Goal: Information Seeking & Learning: Find specific fact

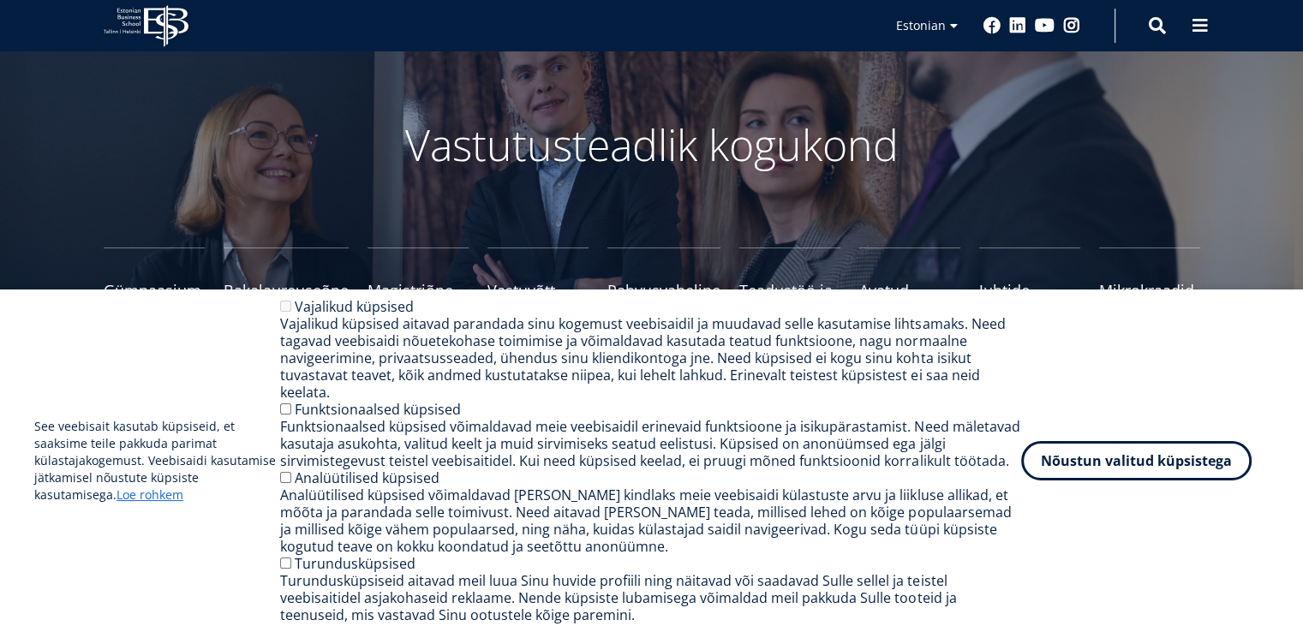
scroll to position [171, 0]
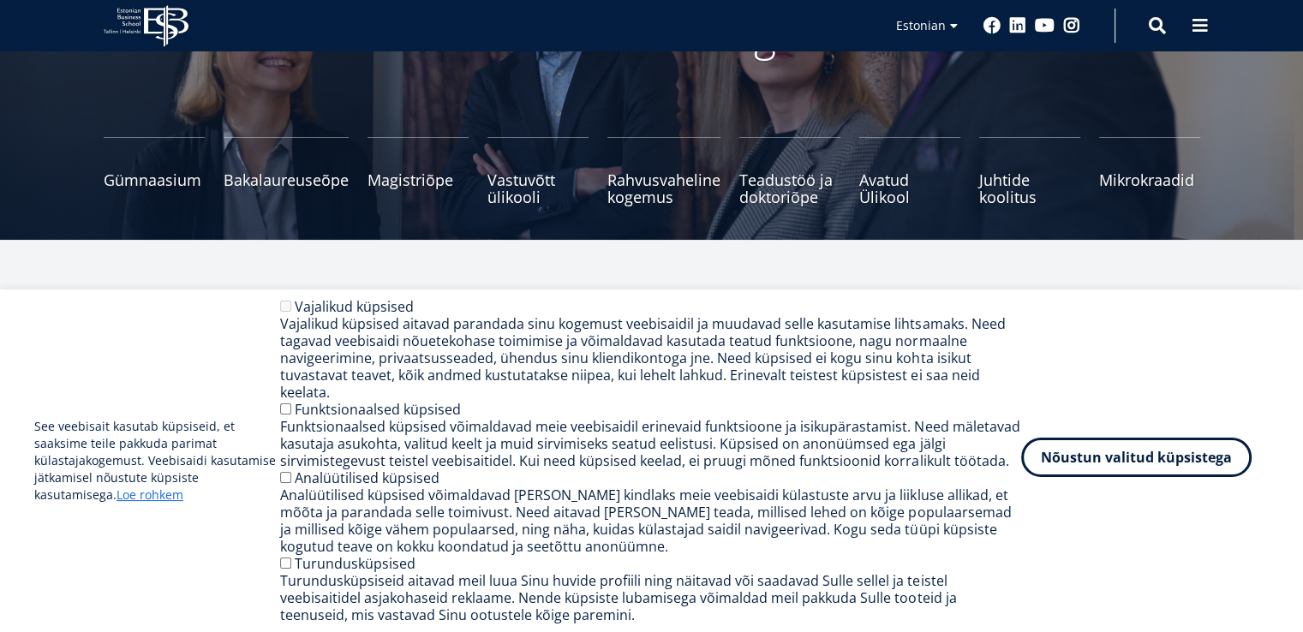
click at [1107, 469] on button "Nõustun valitud küpsistega" at bounding box center [1136, 457] width 231 height 39
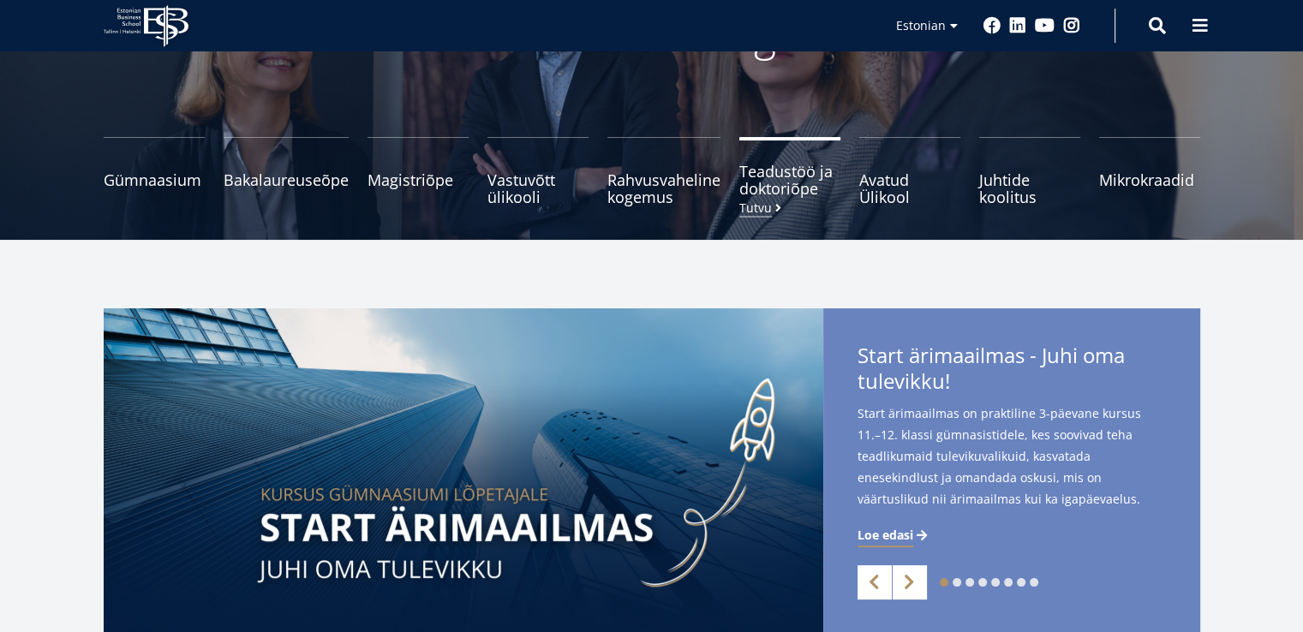
click at [782, 176] on span "Teadustöö ja doktoriõpe Tutvu" at bounding box center [790, 180] width 101 height 34
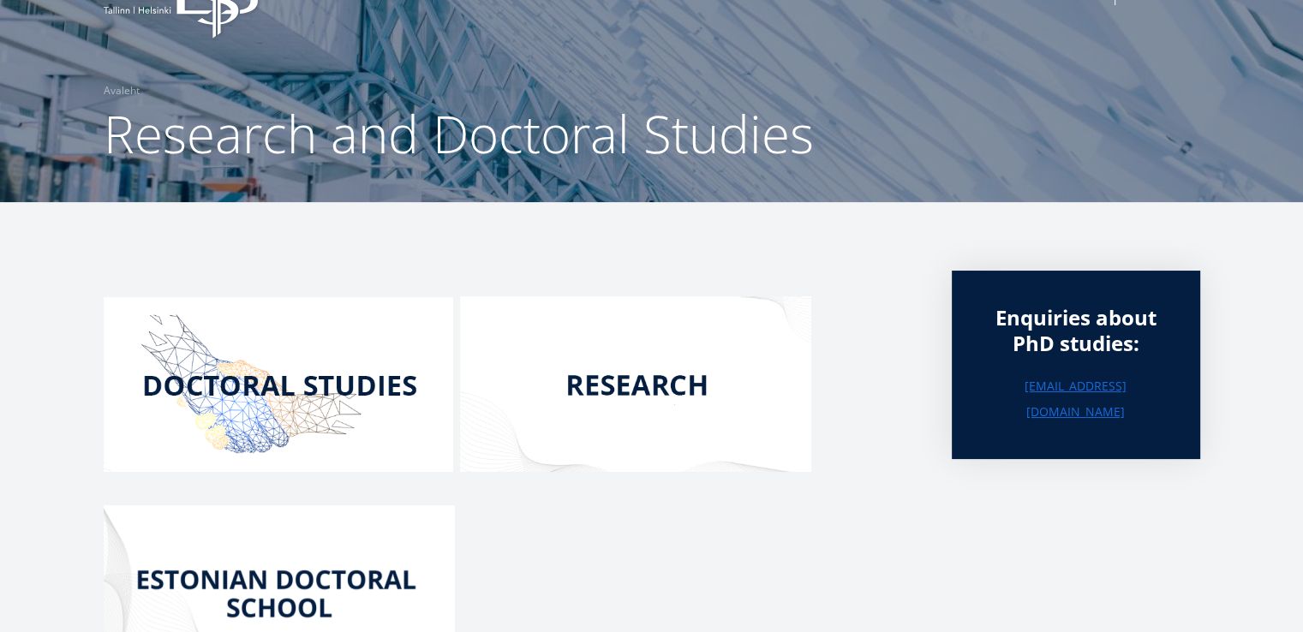
scroll to position [257, 0]
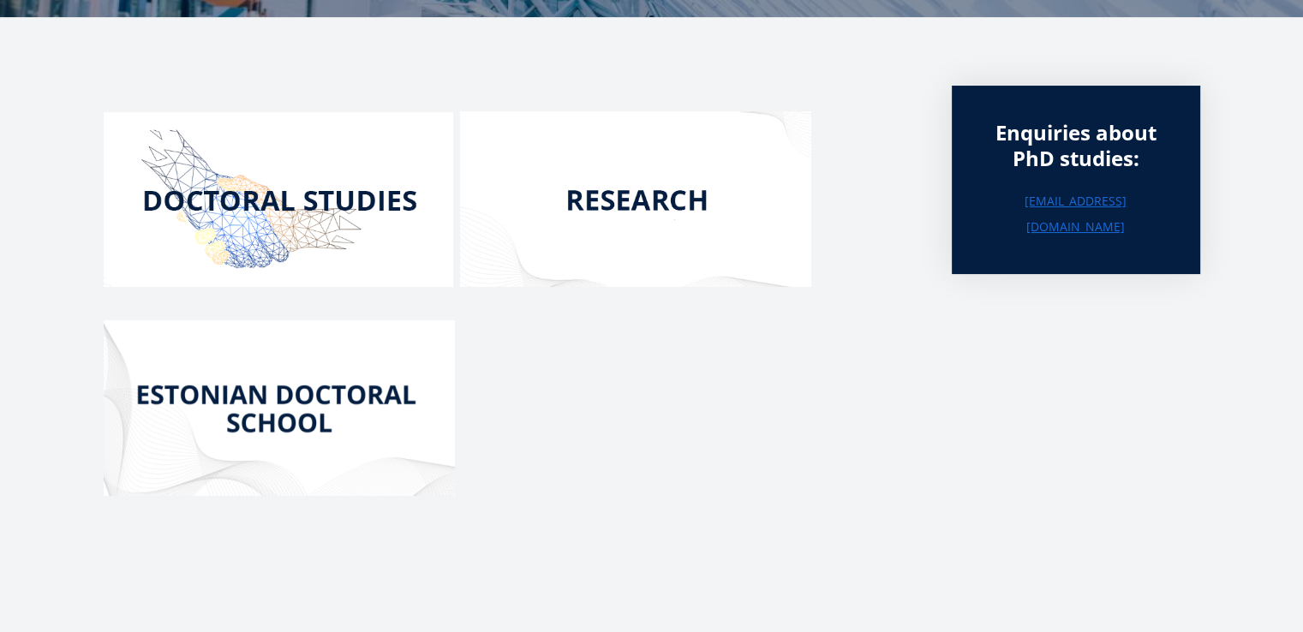
click at [634, 205] on img at bounding box center [635, 199] width 351 height 176
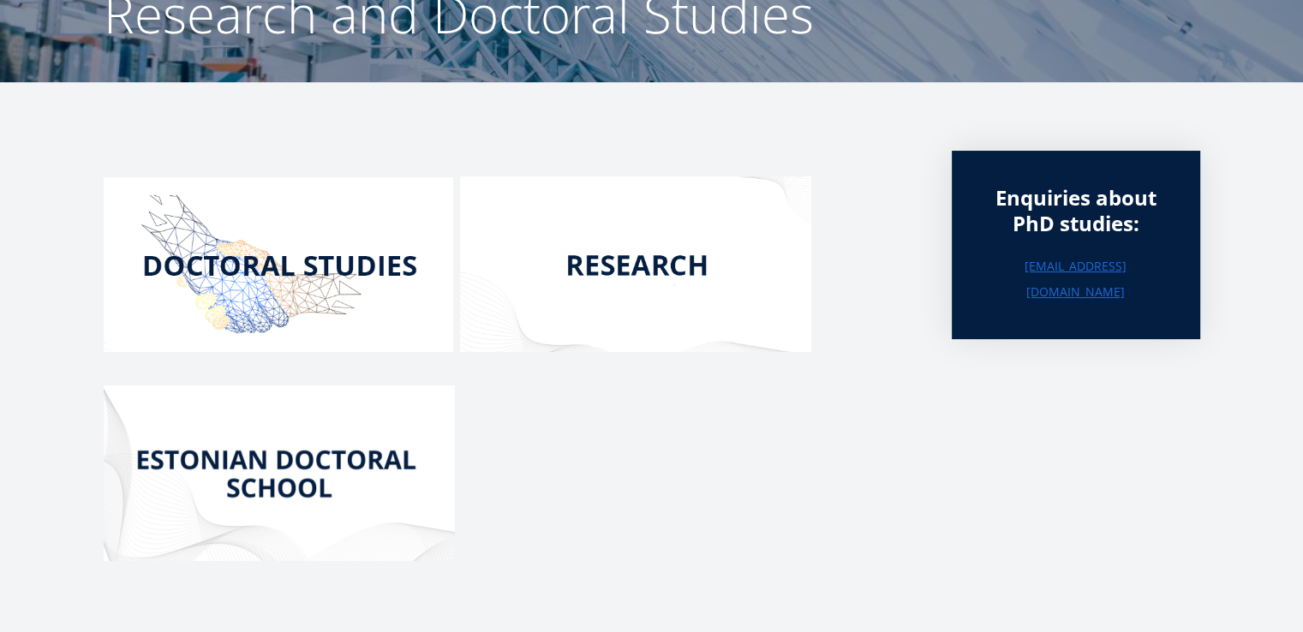
scroll to position [86, 0]
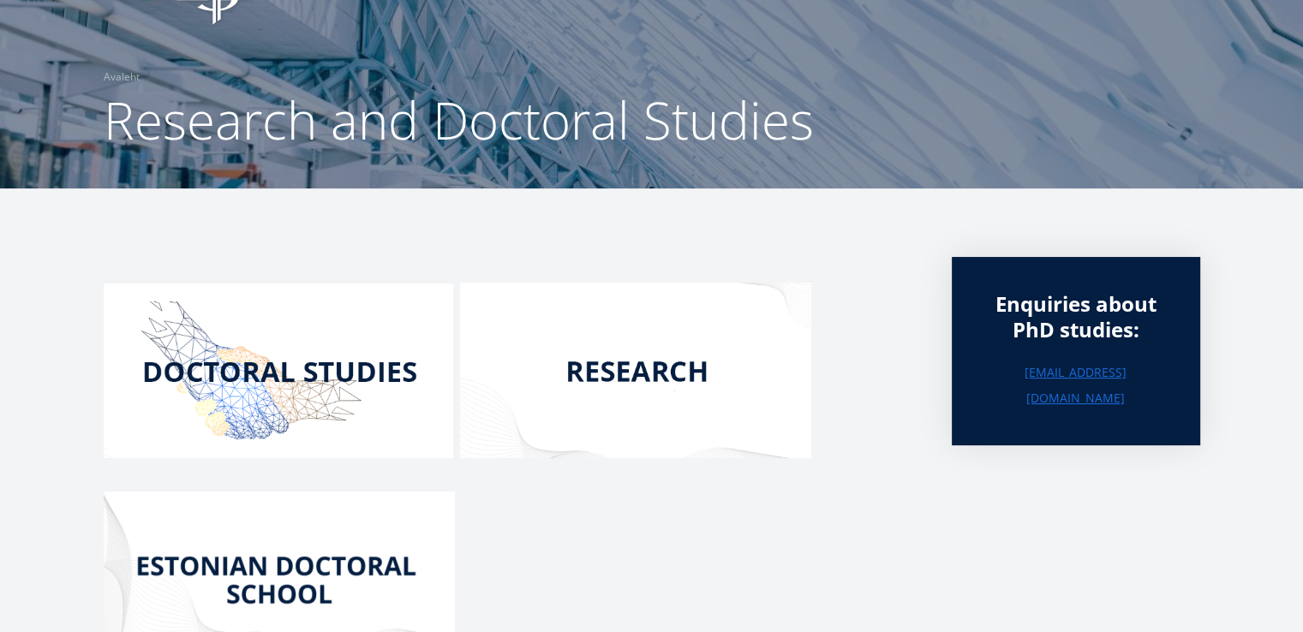
click at [615, 377] on img at bounding box center [635, 371] width 351 height 176
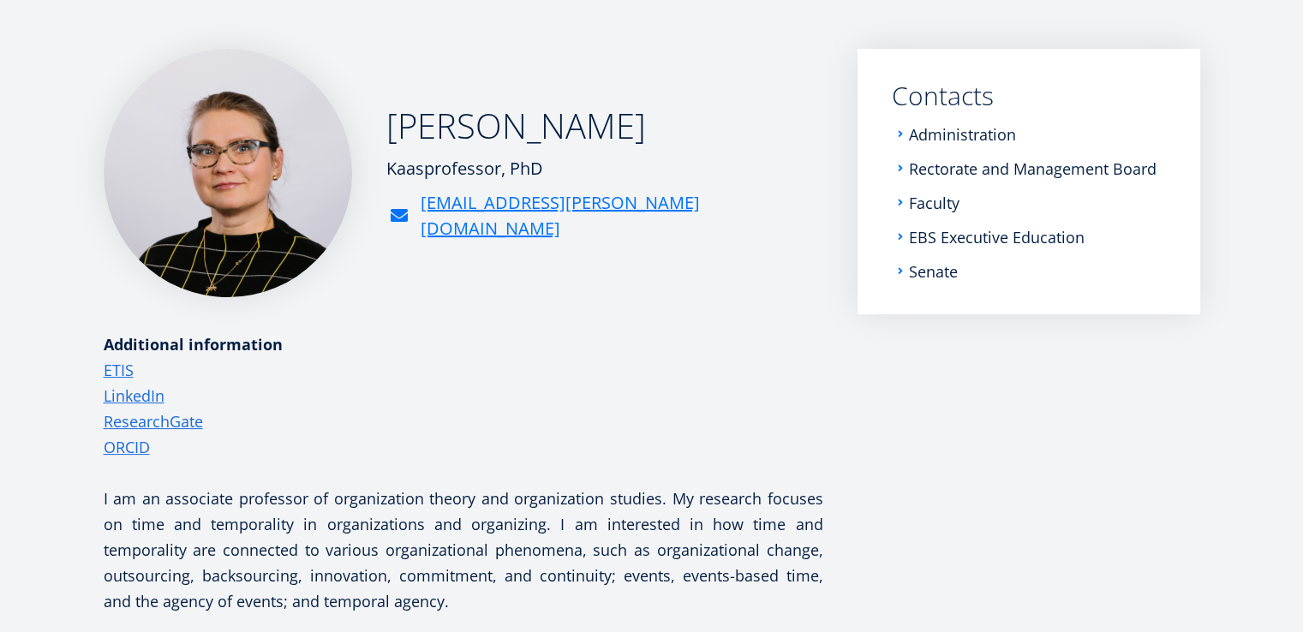
scroll to position [206, 0]
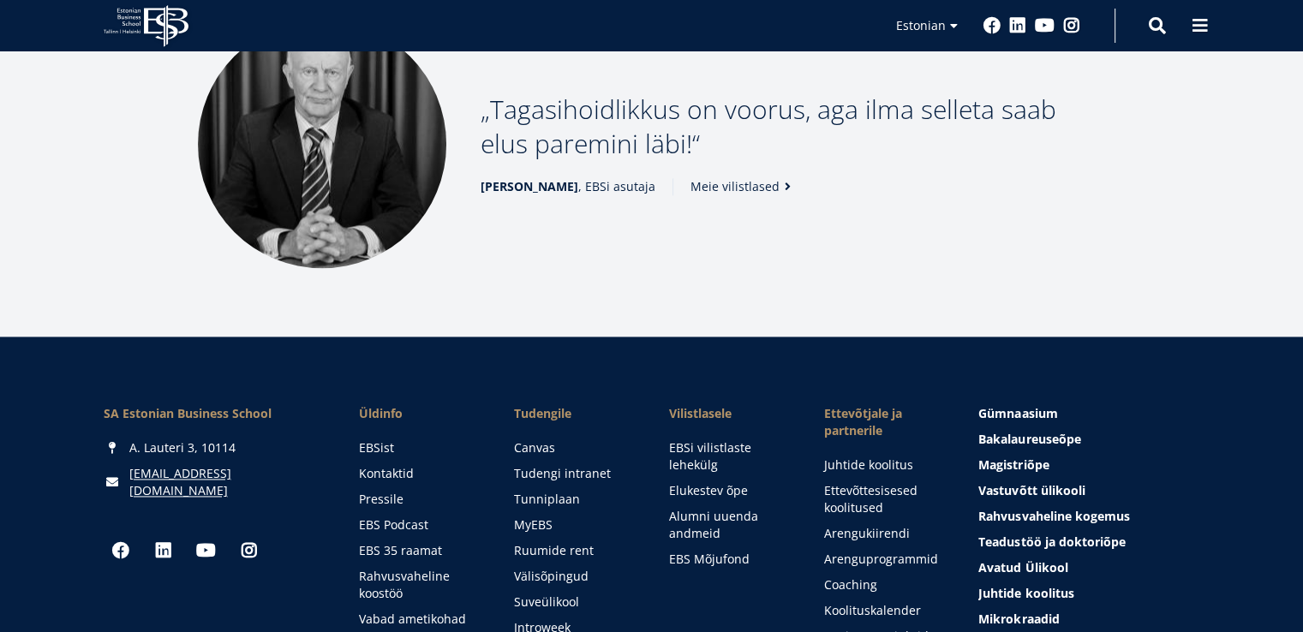
scroll to position [2399, 0]
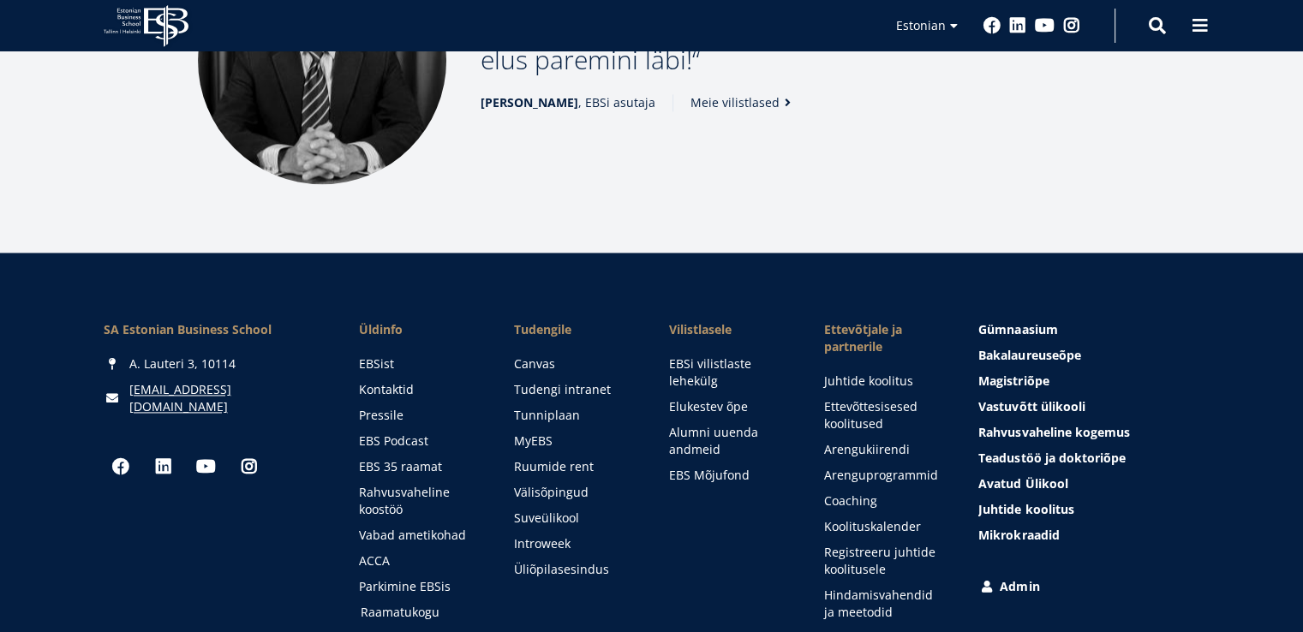
click at [423, 604] on link "Raamatukogu" at bounding box center [421, 612] width 121 height 17
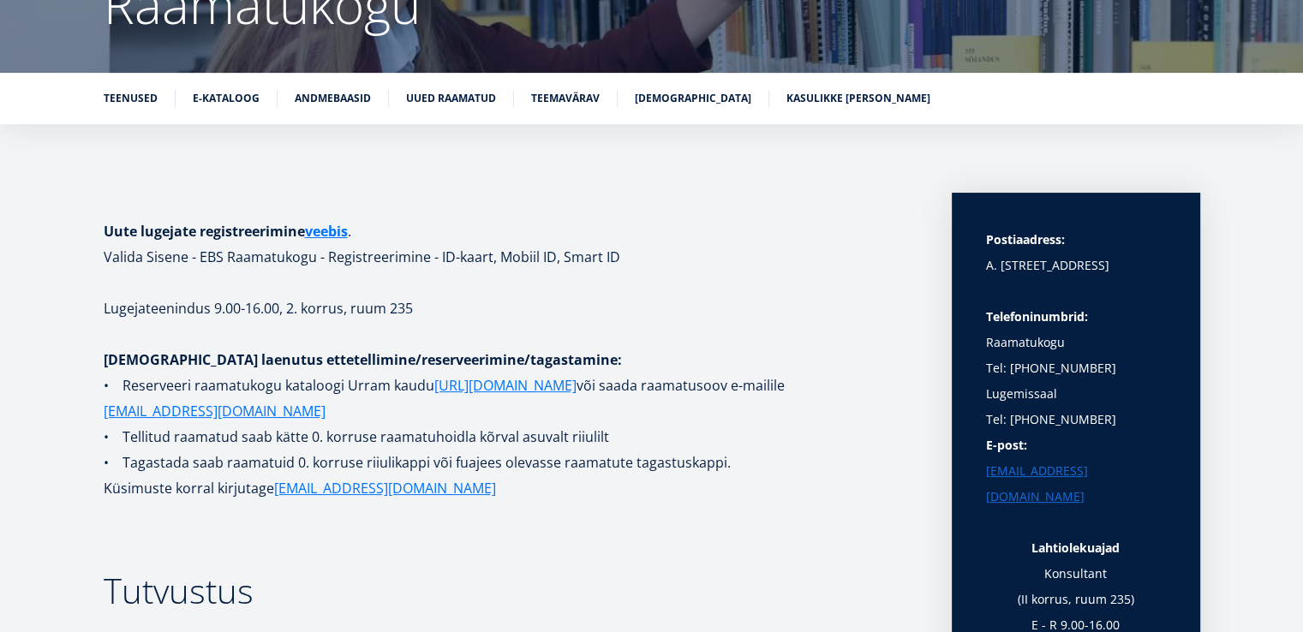
scroll to position [206, 0]
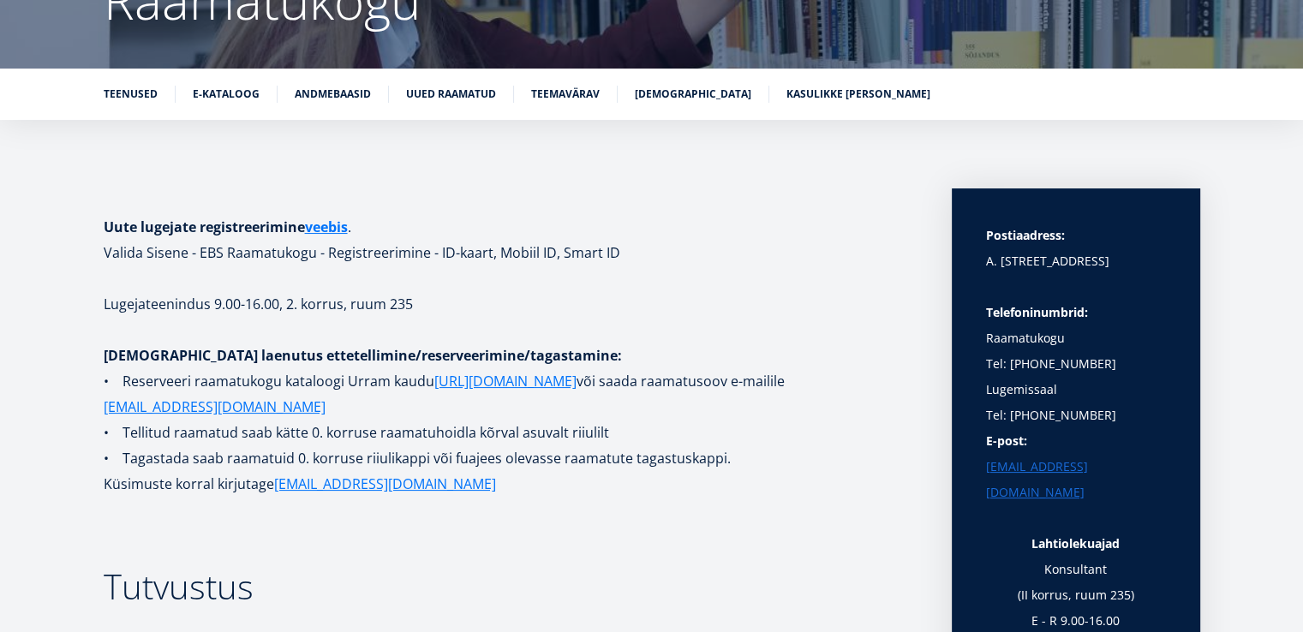
click at [217, 93] on link "E-kataloog" at bounding box center [226, 94] width 67 height 17
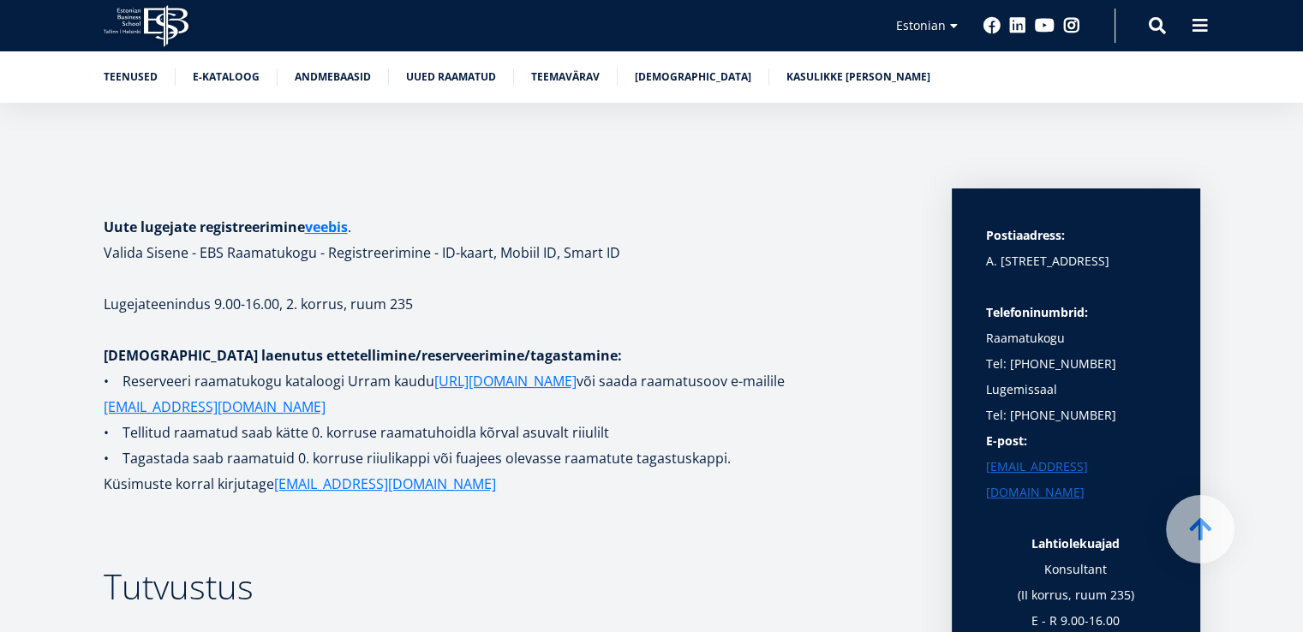
scroll to position [2756, 0]
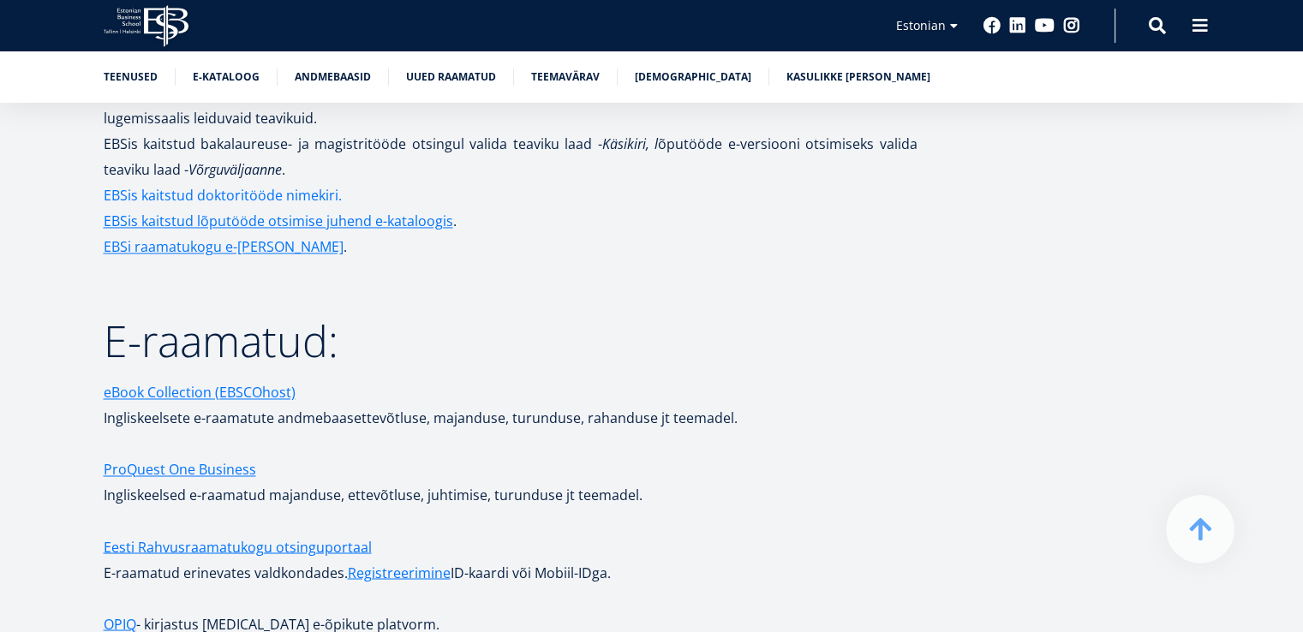
click at [250, 183] on link "EBSis kaitstud doktoritööde nimekiri." at bounding box center [223, 196] width 238 height 26
